Goal: Task Accomplishment & Management: Manage account settings

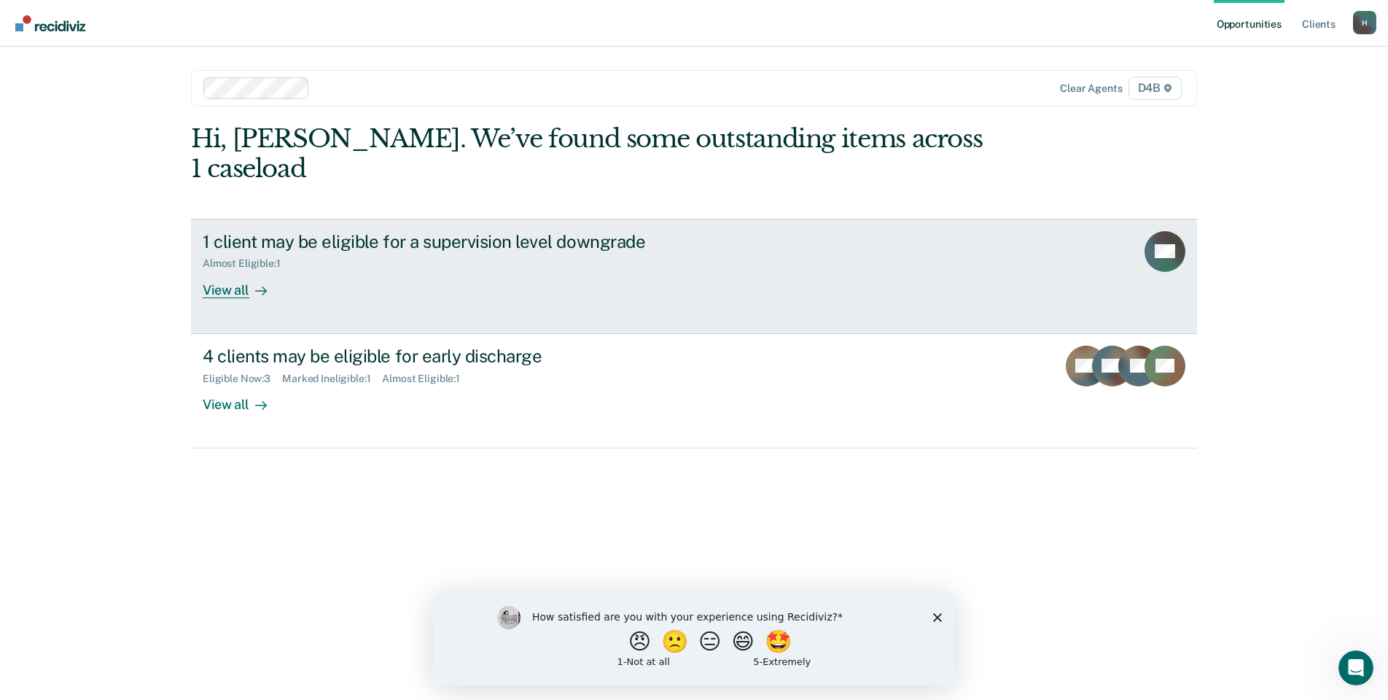
click at [235, 270] on div "View all" at bounding box center [244, 284] width 82 height 28
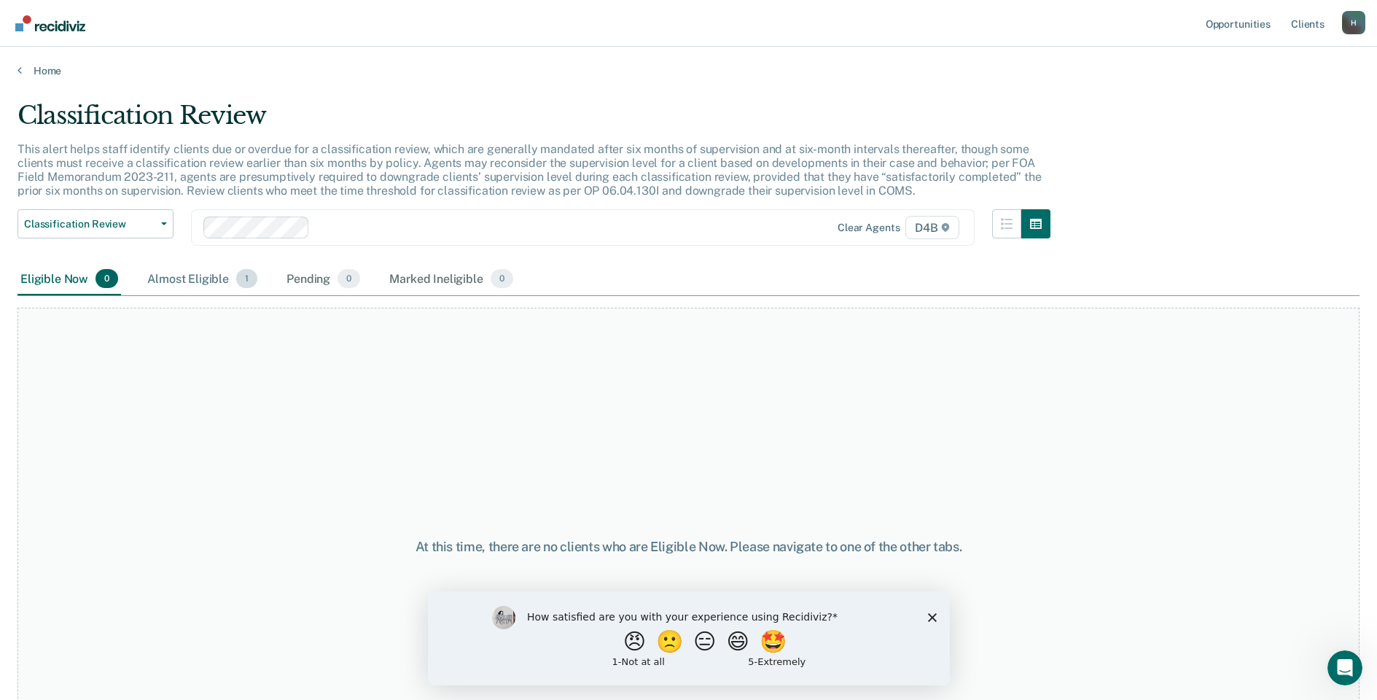
click at [208, 279] on div "Almost Eligible 1" at bounding box center [202, 279] width 116 height 32
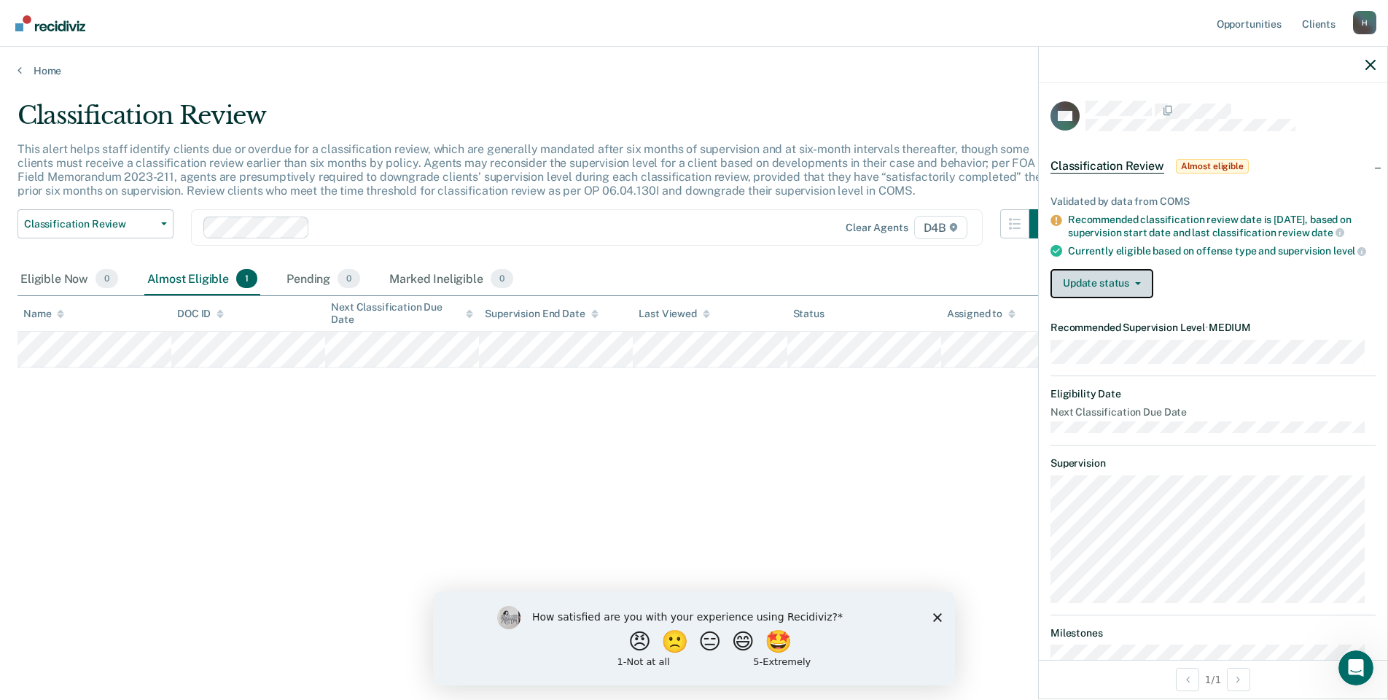
click at [1129, 292] on button "Update status" at bounding box center [1101, 283] width 103 height 29
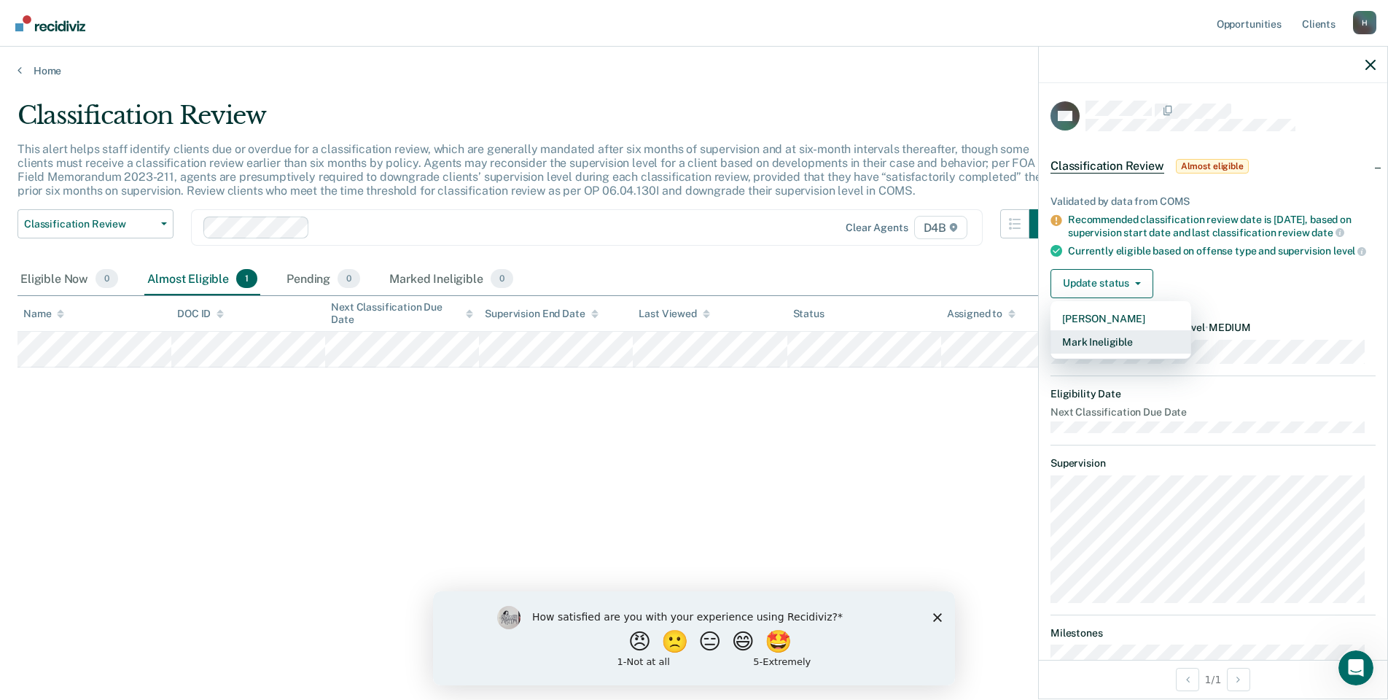
click at [1120, 347] on button "Mark Ineligible" at bounding box center [1120, 341] width 141 height 23
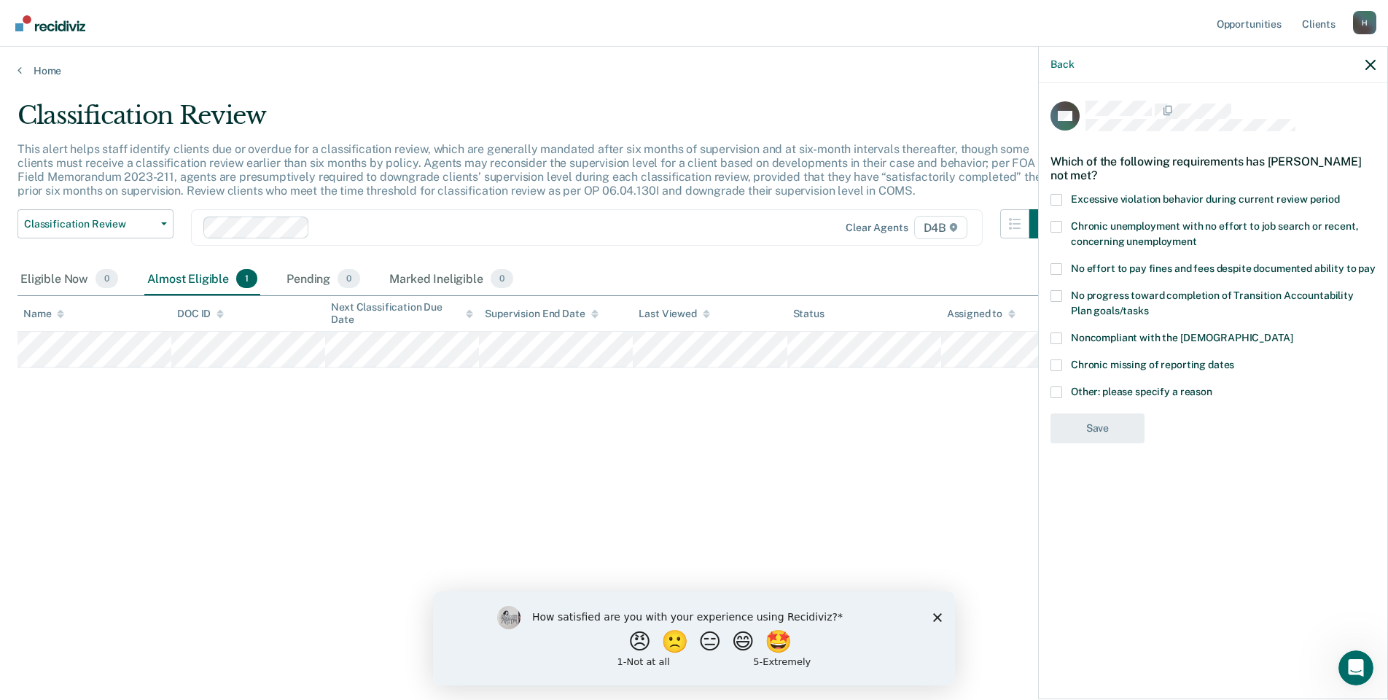
click at [1064, 394] on label "Other: please specify a reason" at bounding box center [1212, 393] width 325 height 15
click at [1212, 386] on input "Other: please specify a reason" at bounding box center [1212, 386] width 0 height 0
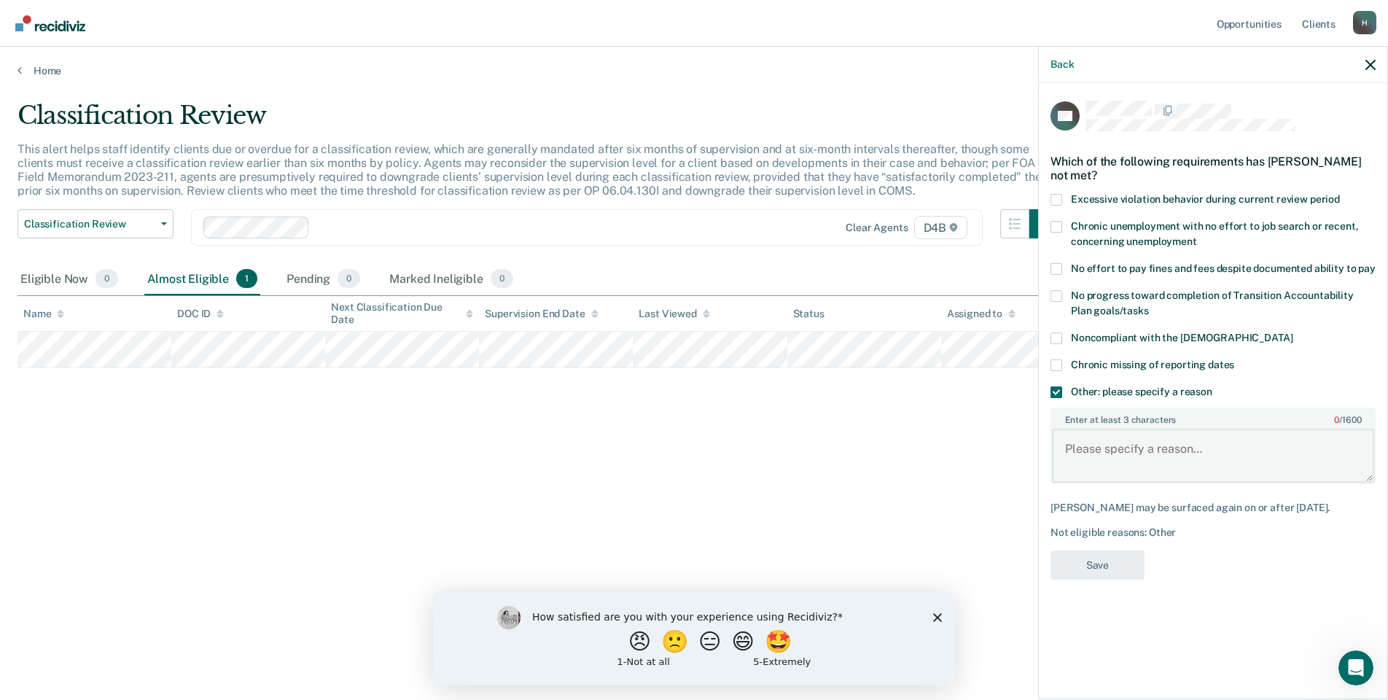
click at [1073, 443] on textarea "Enter at least 3 characters 0 / 1600" at bounding box center [1213, 456] width 322 height 54
type textarea "Recovery Court"
click at [1075, 561] on button "Save" at bounding box center [1097, 565] width 94 height 30
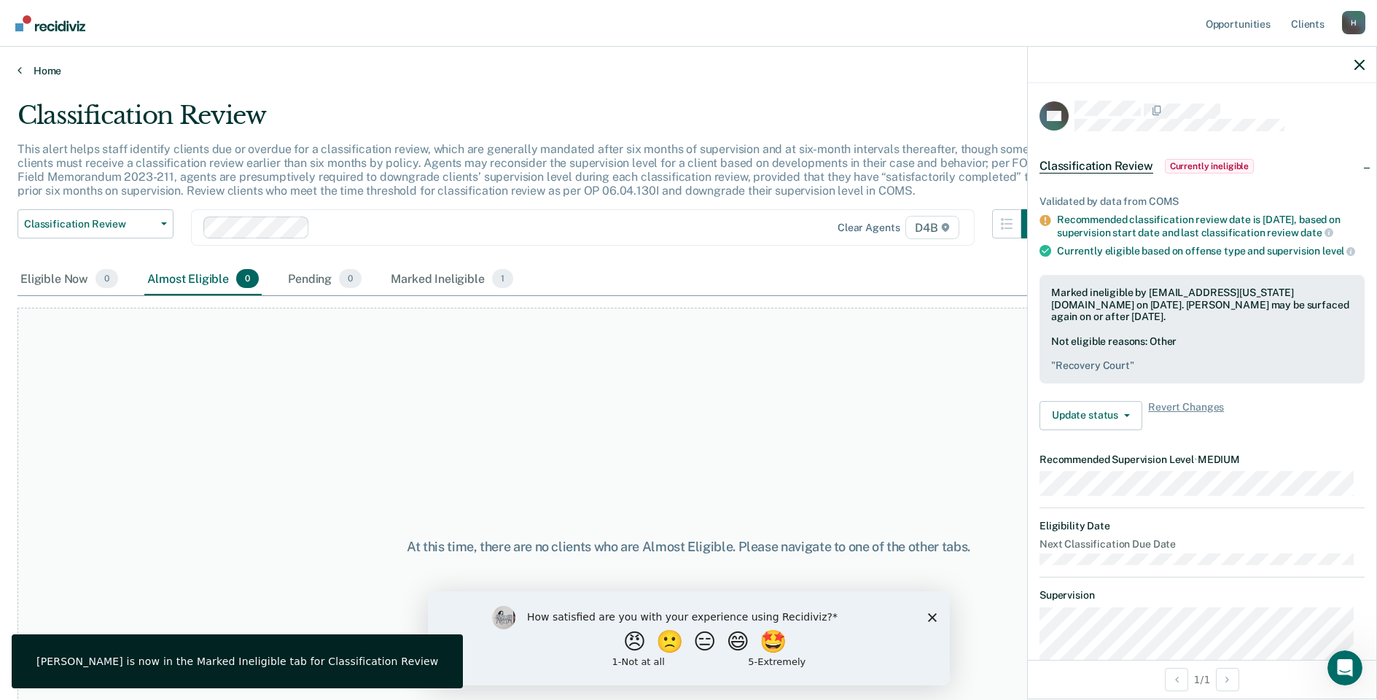
click at [47, 71] on link "Home" at bounding box center [688, 70] width 1342 height 13
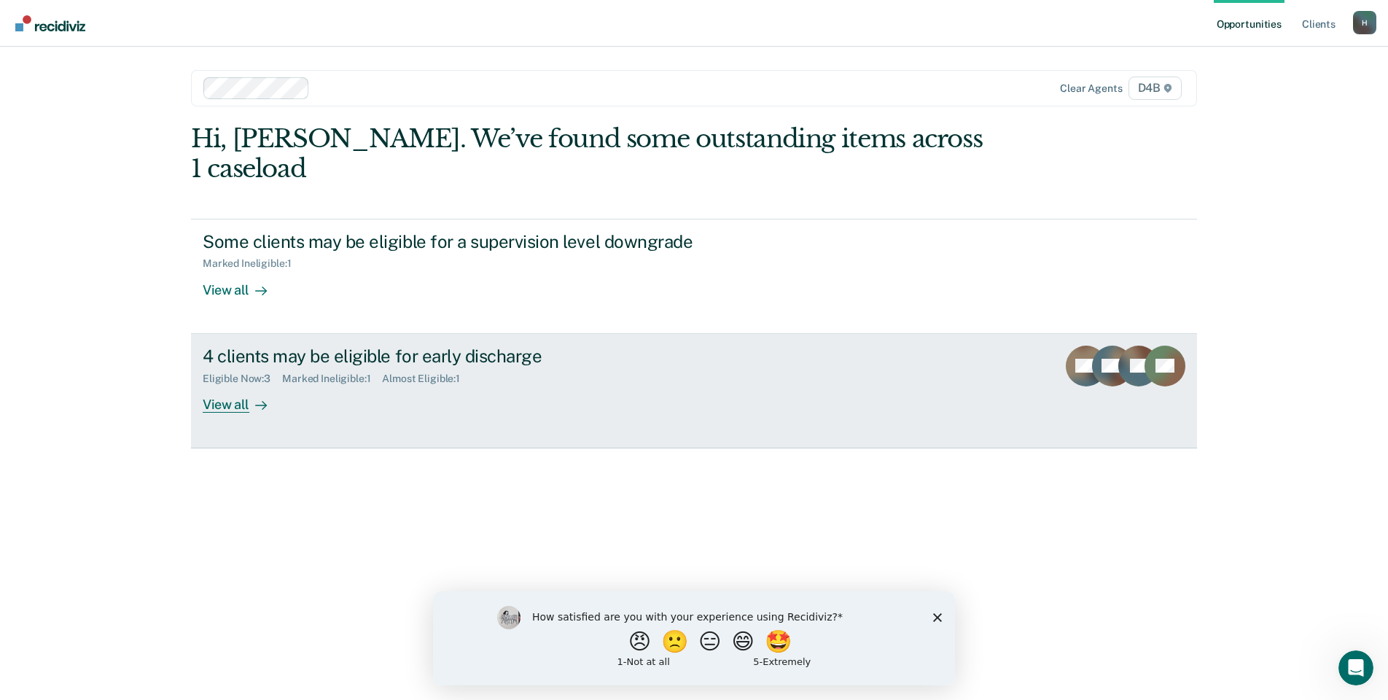
click at [237, 384] on div "View all" at bounding box center [244, 398] width 82 height 28
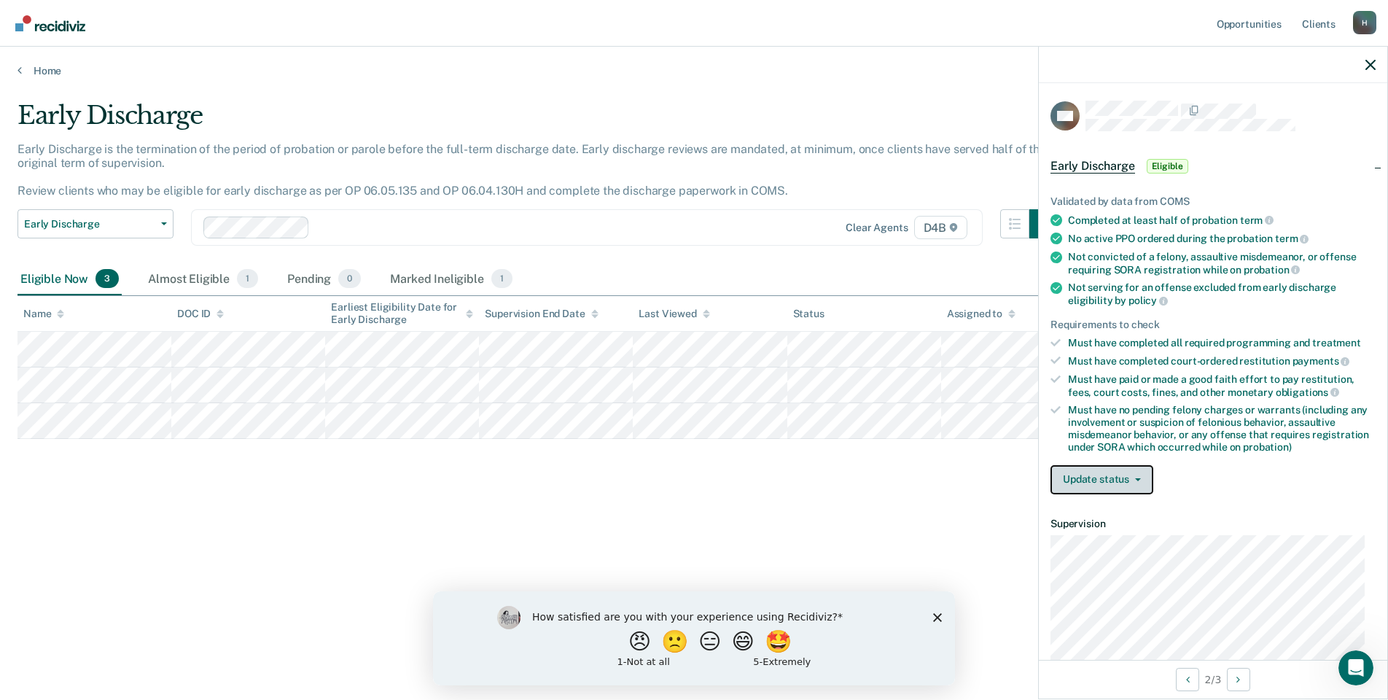
click at [1136, 478] on icon "button" at bounding box center [1138, 479] width 6 height 3
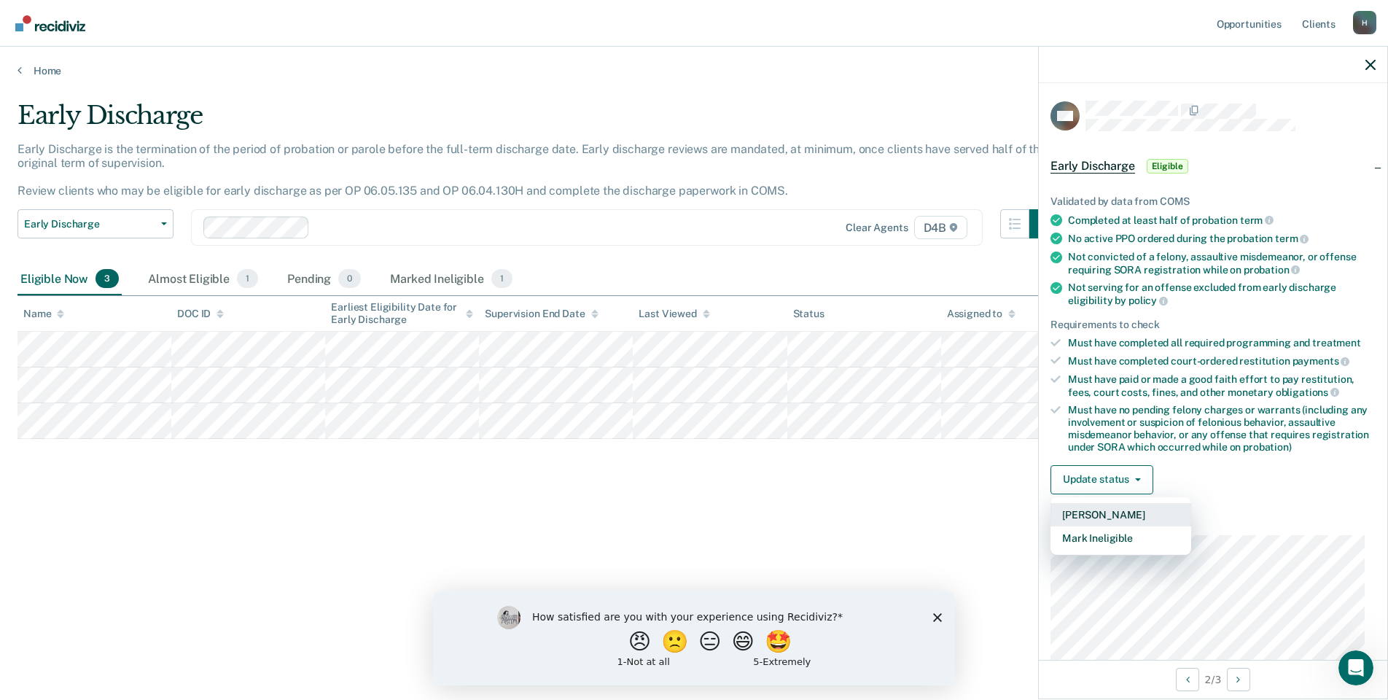
click at [1102, 513] on button "[PERSON_NAME]" at bounding box center [1120, 514] width 141 height 23
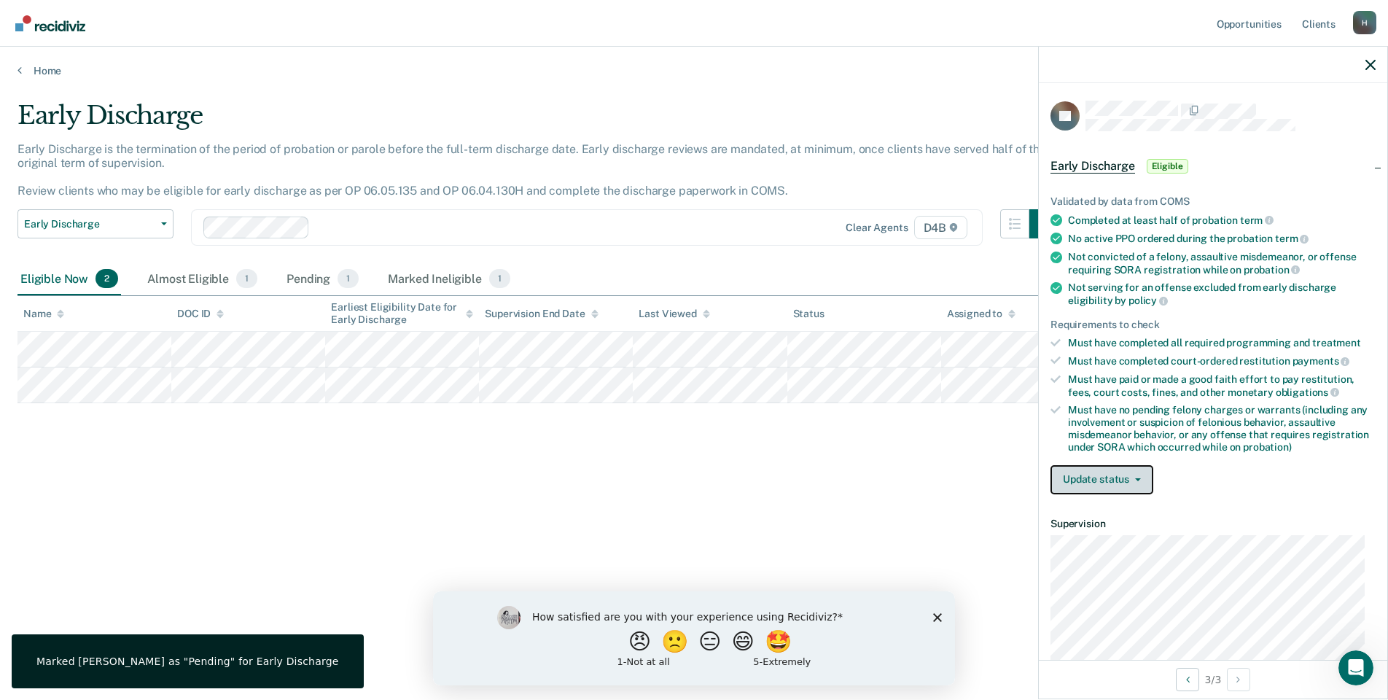
click at [1097, 477] on button "Update status" at bounding box center [1101, 479] width 103 height 29
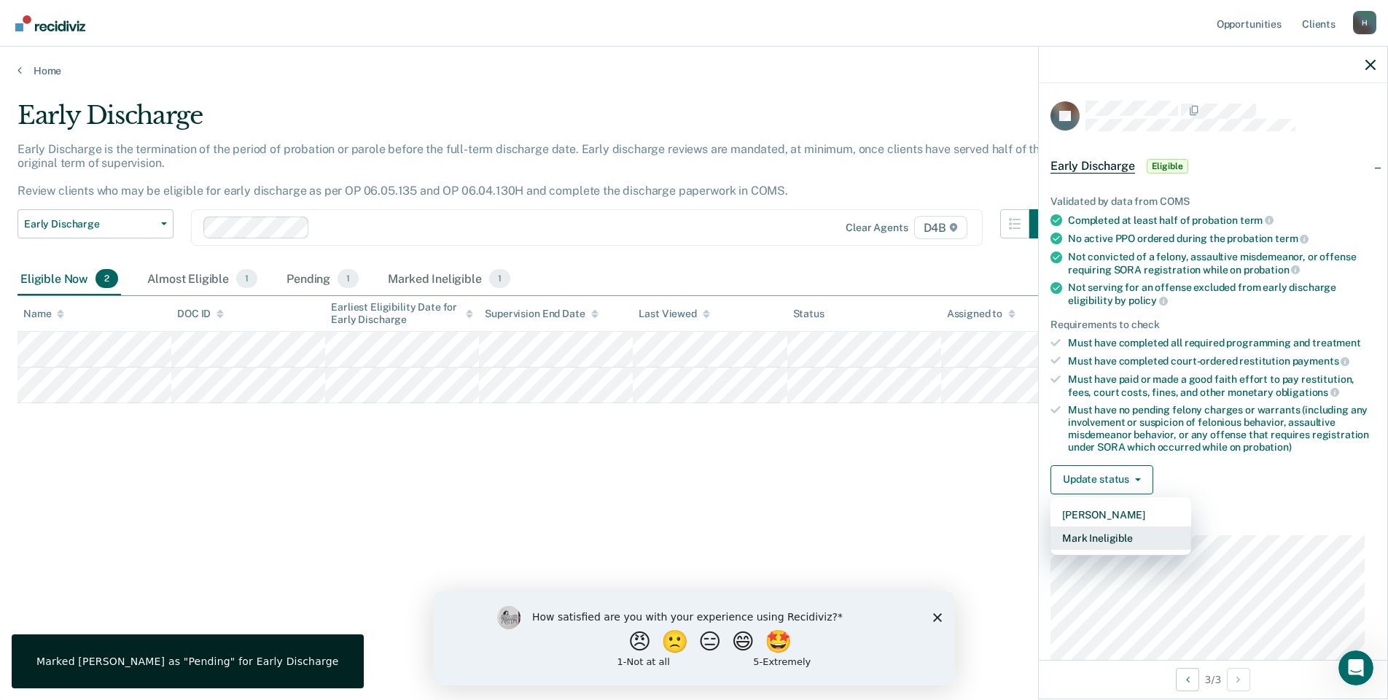
click at [1089, 531] on button "Mark Ineligible" at bounding box center [1120, 537] width 141 height 23
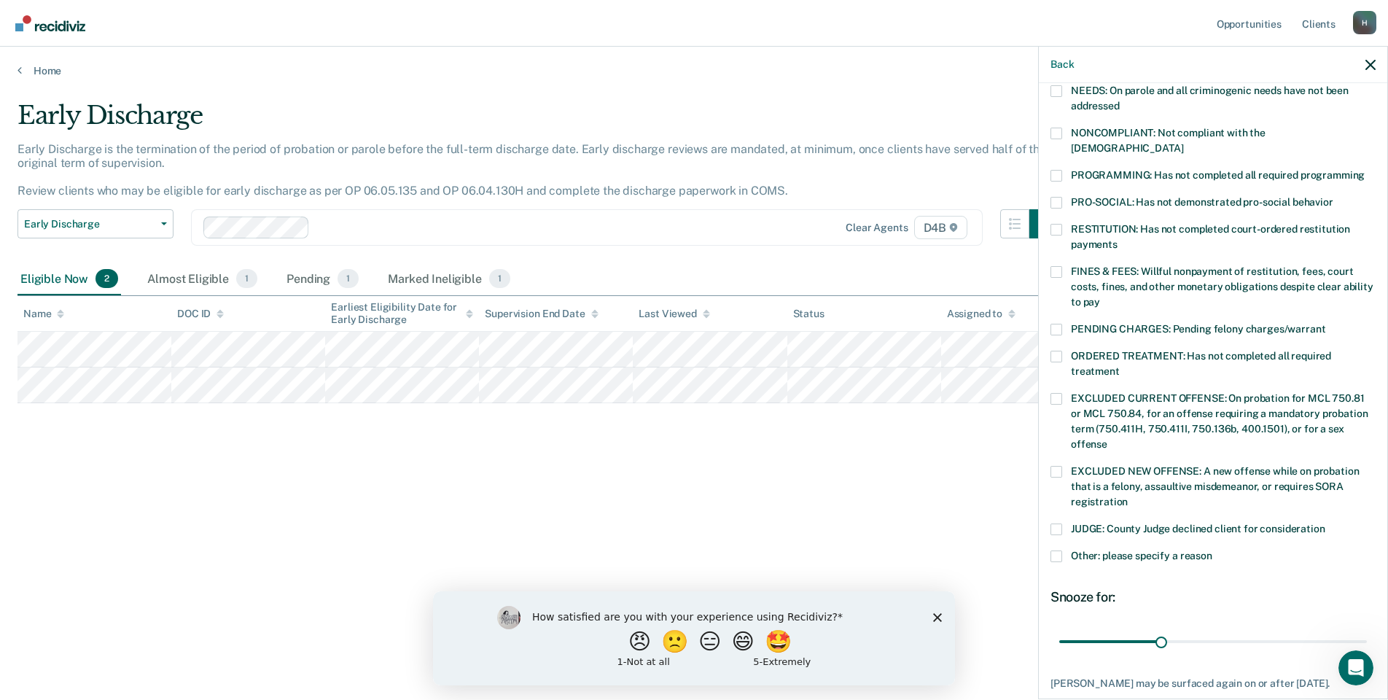
scroll to position [292, 0]
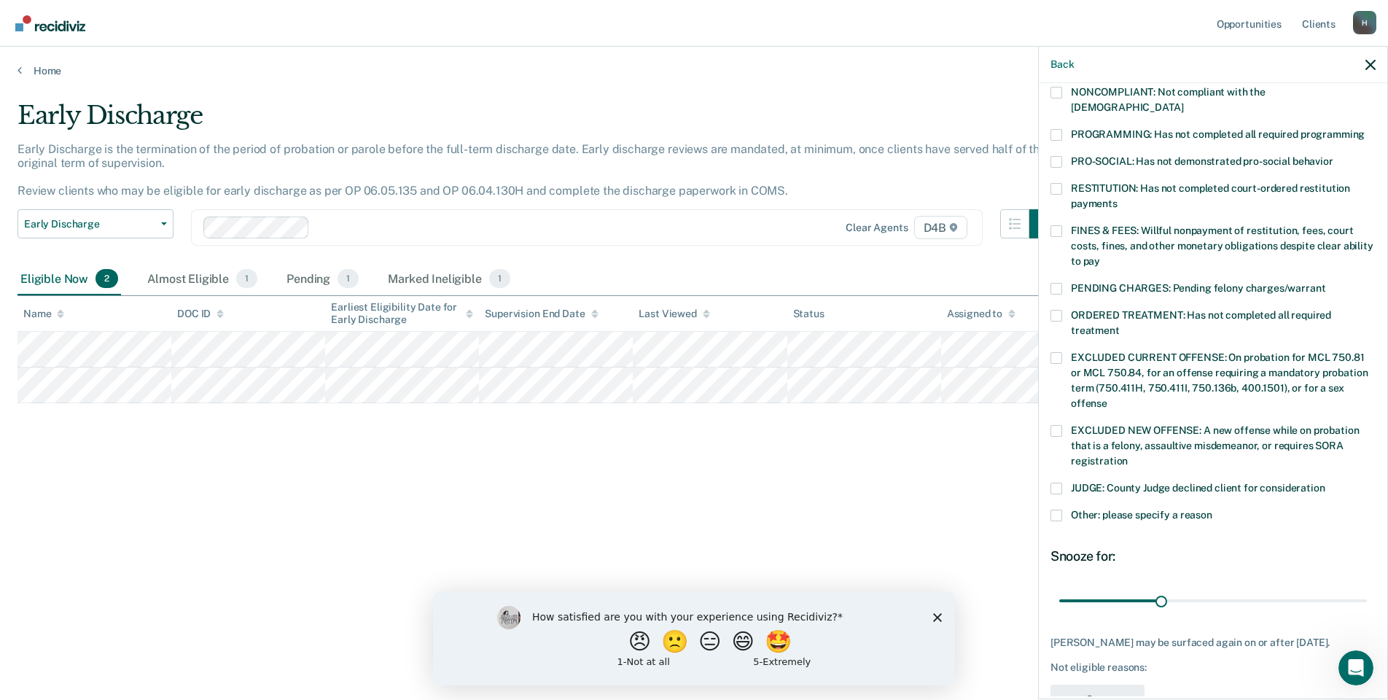
click at [1059, 510] on span at bounding box center [1056, 516] width 12 height 12
click at [1212, 510] on input "Other: please specify a reason" at bounding box center [1212, 510] width 0 height 0
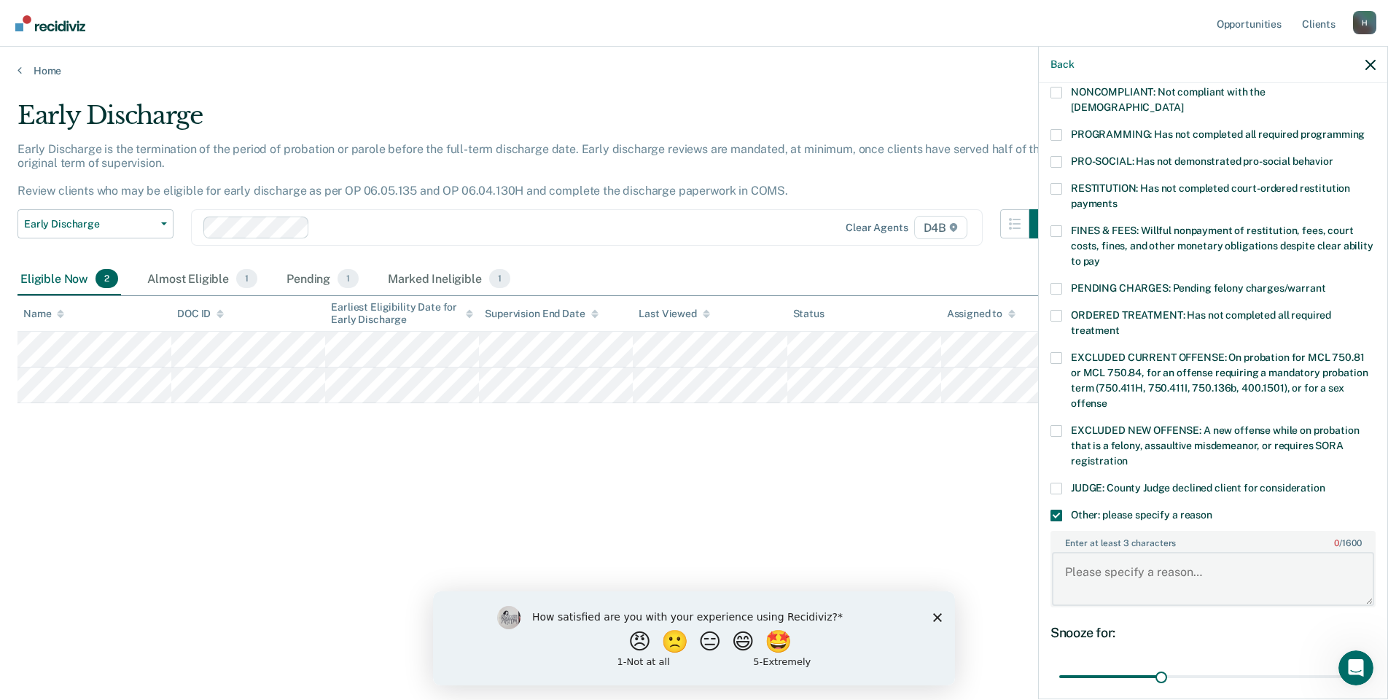
click at [1098, 557] on textarea "Enter at least 3 characters 0 / 1600" at bounding box center [1213, 579] width 322 height 54
type textarea "Recovery Court"
drag, startPoint x: 1154, startPoint y: 658, endPoint x: 1399, endPoint y: 673, distance: 245.4
type input "90"
click at [1367, 673] on input "range" at bounding box center [1213, 677] width 308 height 26
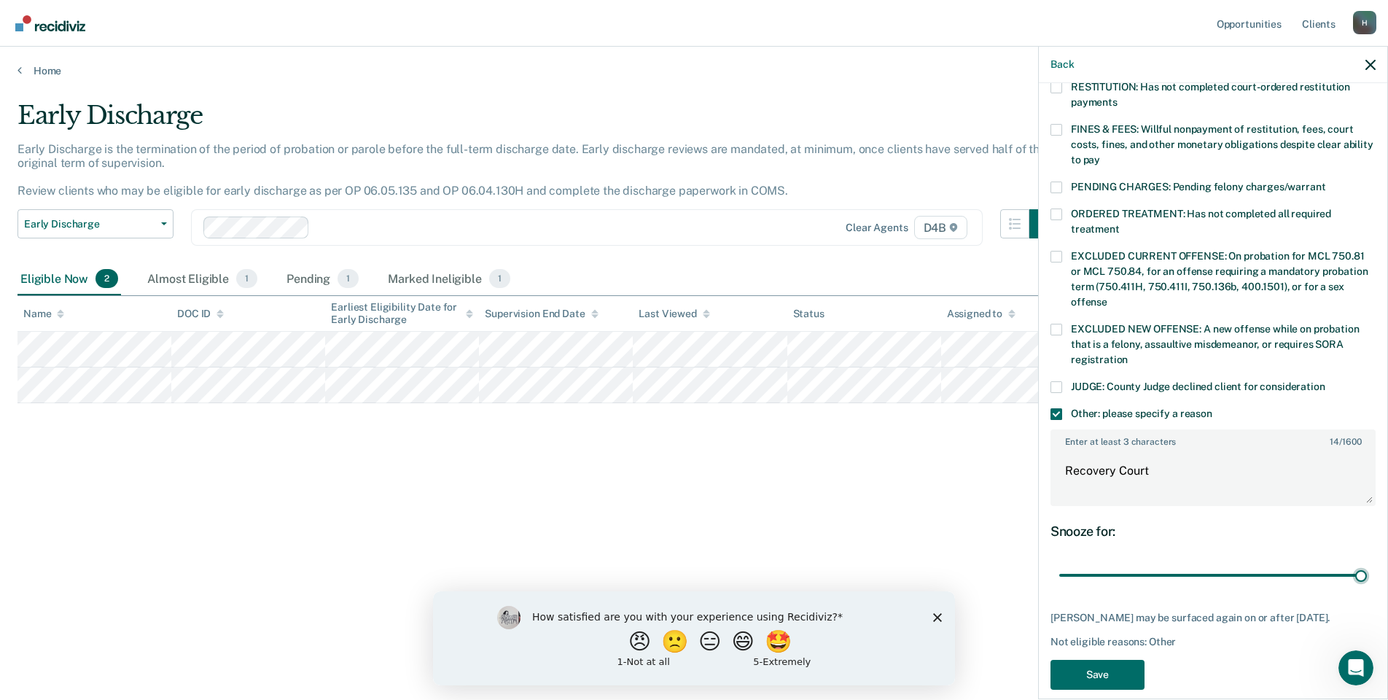
scroll to position [396, 0]
click at [1102, 657] on button "Save" at bounding box center [1097, 672] width 94 height 30
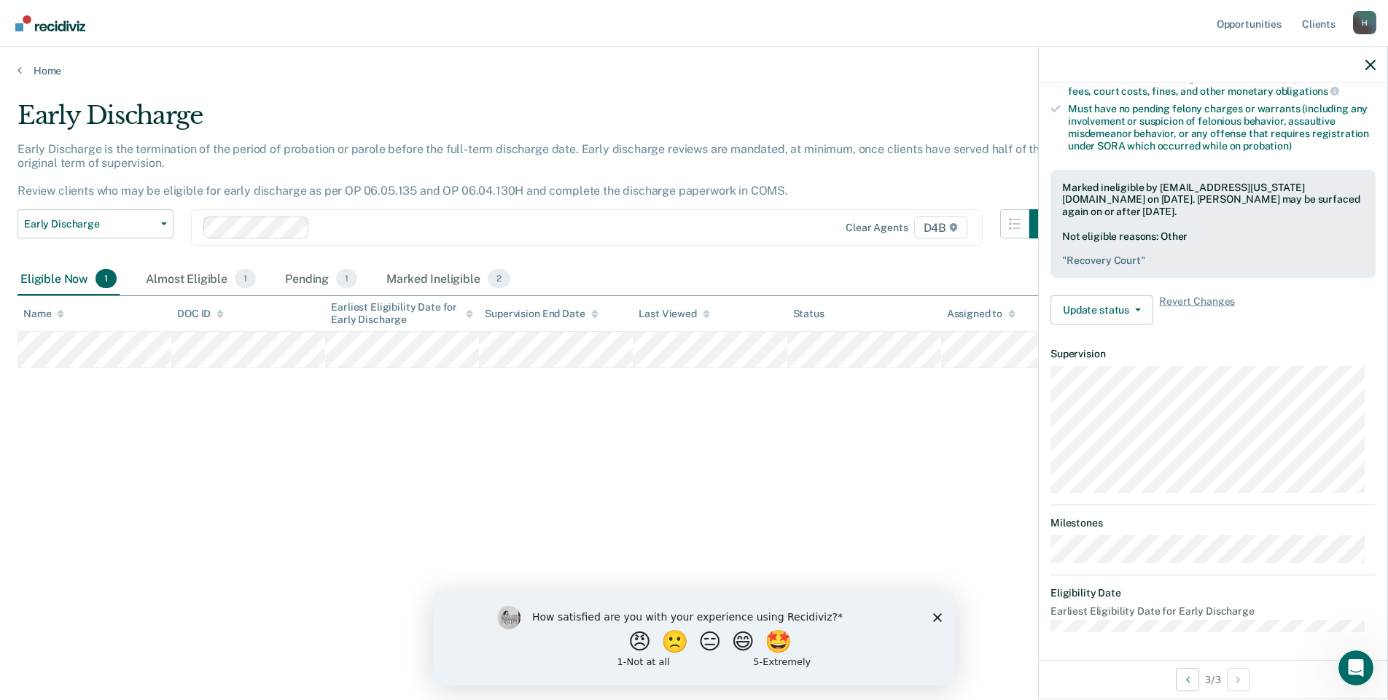
scroll to position [155, 0]
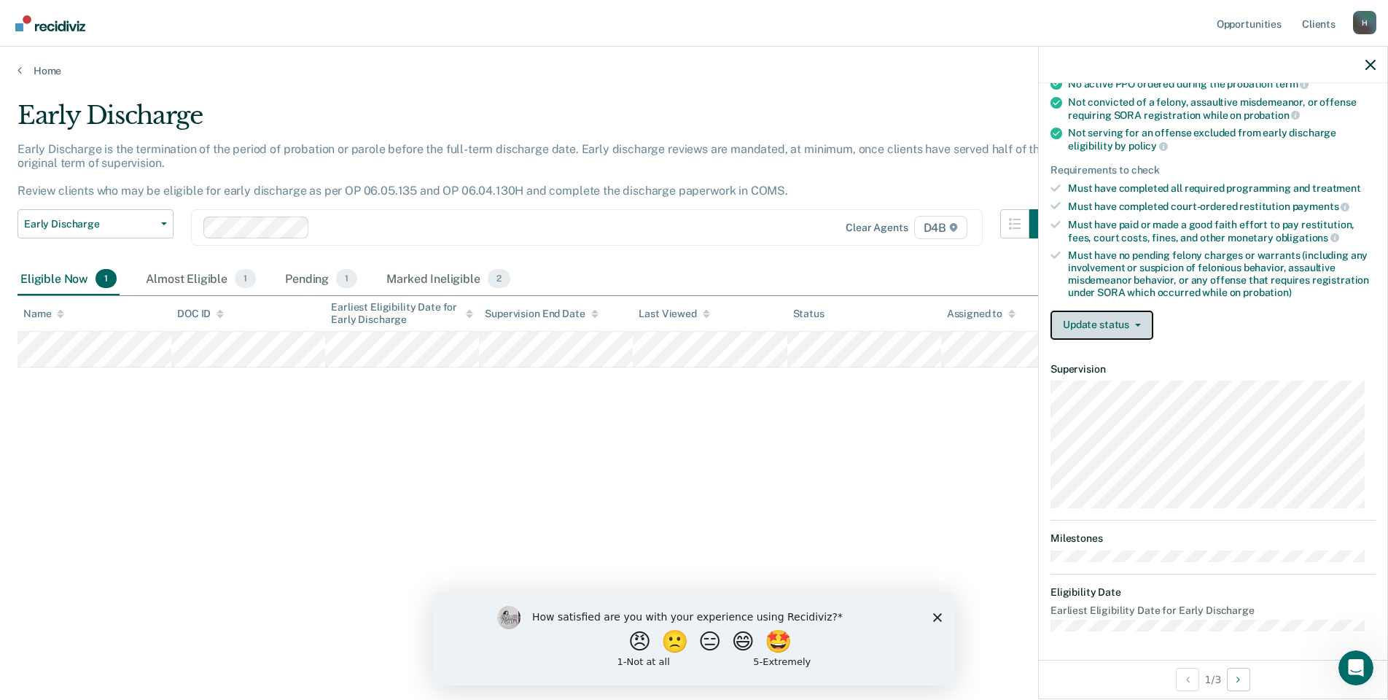
click at [1089, 324] on button "Update status" at bounding box center [1101, 325] width 103 height 29
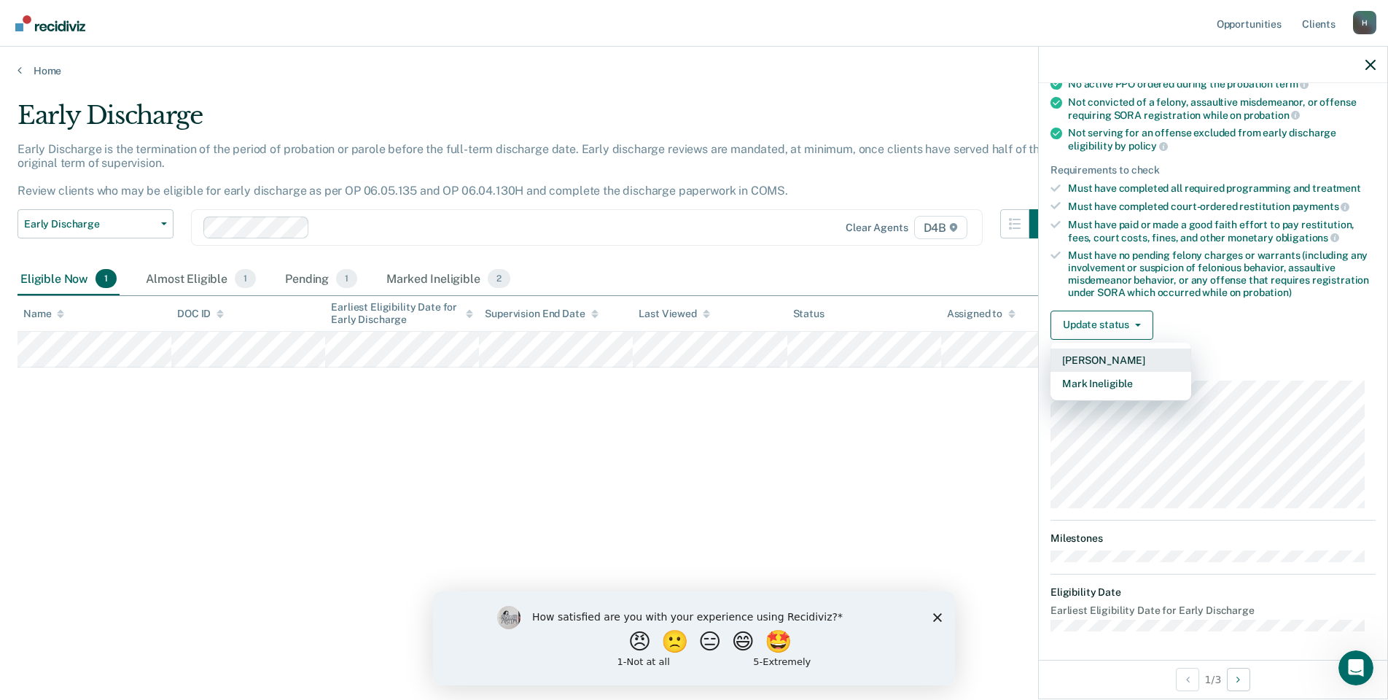
click at [1102, 354] on button "[PERSON_NAME]" at bounding box center [1120, 359] width 141 height 23
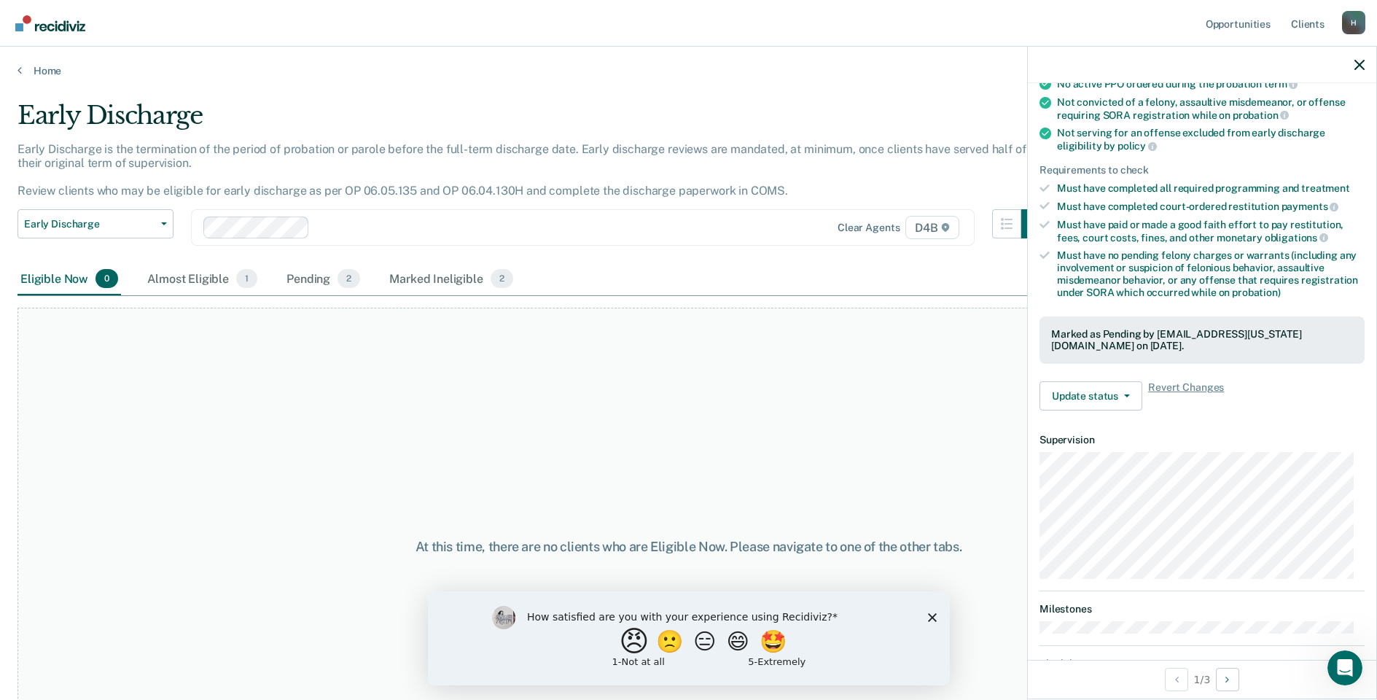
click at [621, 647] on button "😠" at bounding box center [635, 640] width 34 height 29
click at [693, 652] on input "Enter text..." at bounding box center [675, 650] width 299 height 29
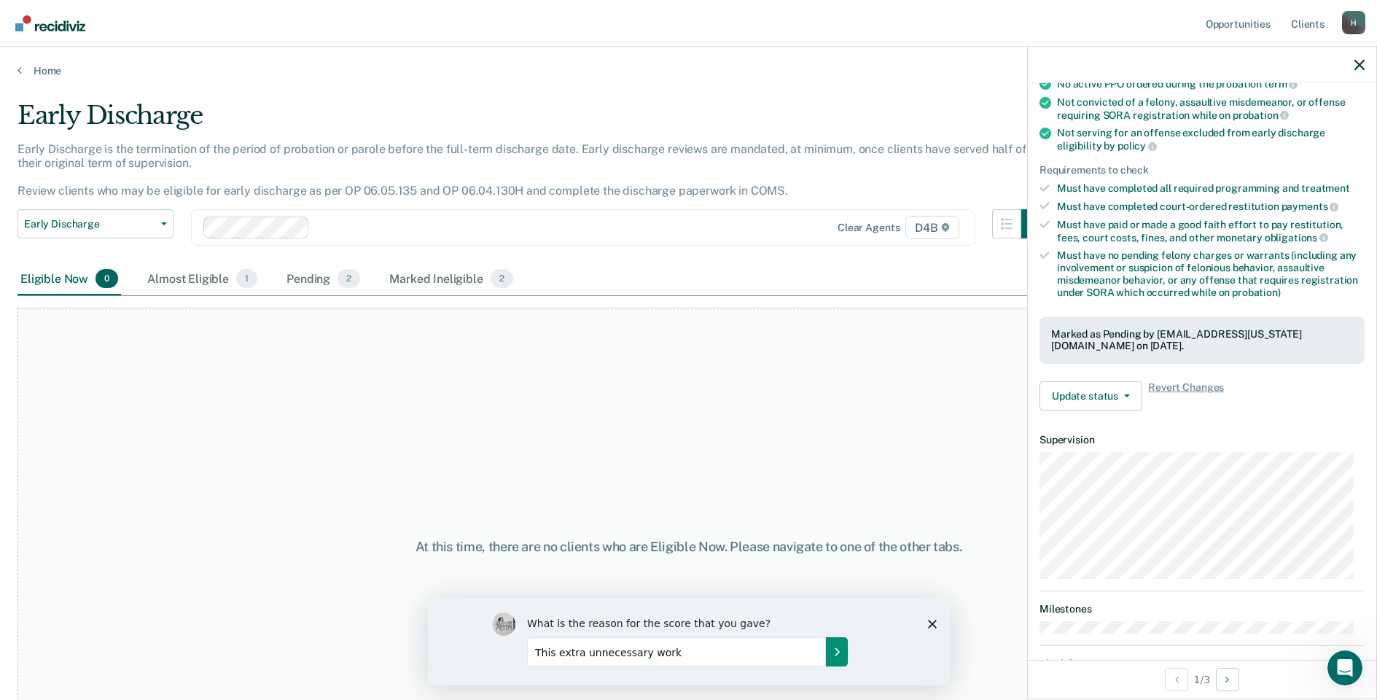
type input "This extra unnecessary work"
click at [836, 652] on icon "Submit your response" at bounding box center [837, 651] width 4 height 7
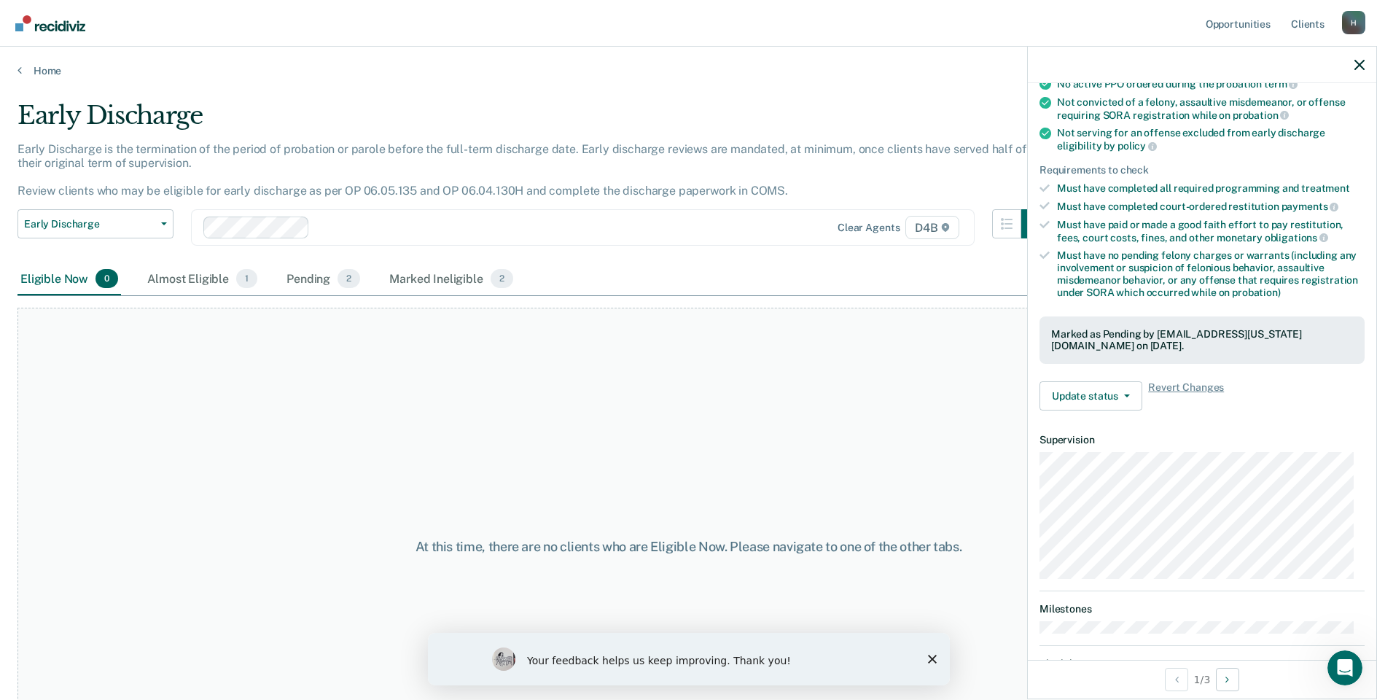
click at [935, 658] on icon "Close survey" at bounding box center [931, 659] width 9 height 9
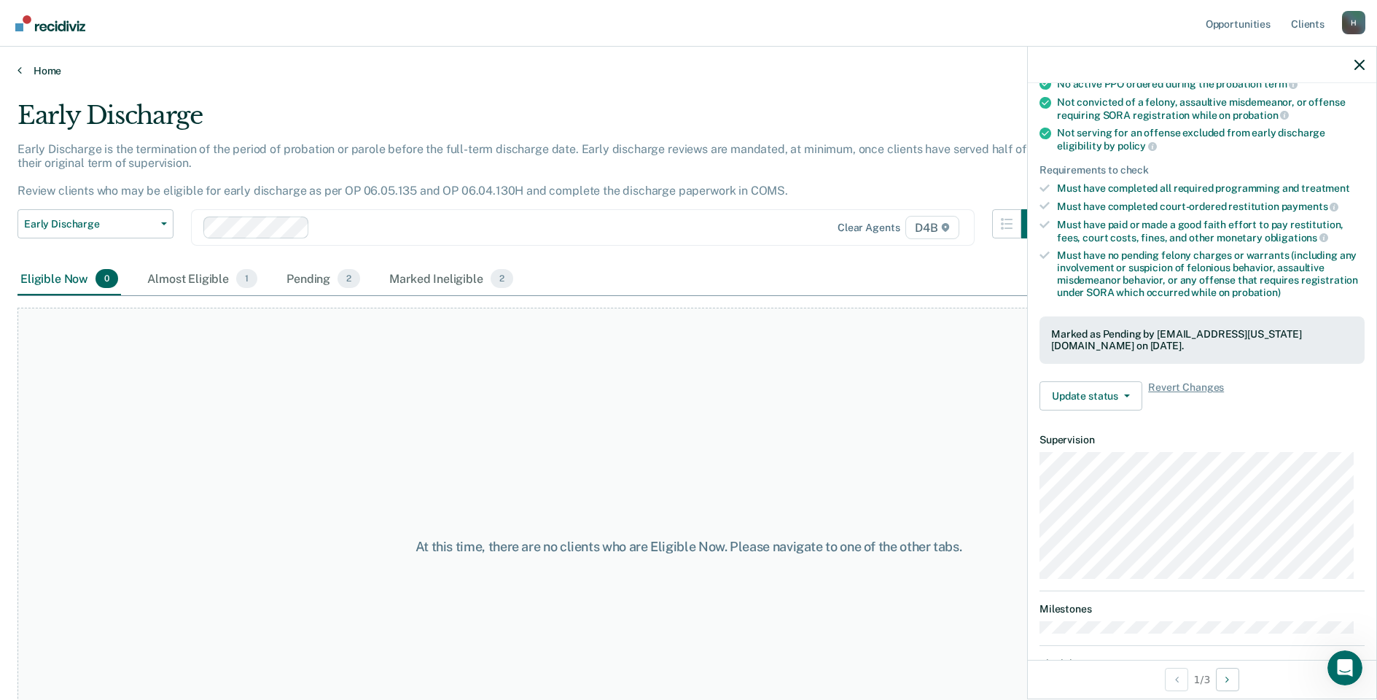
click at [39, 73] on link "Home" at bounding box center [688, 70] width 1342 height 13
